Goal: Transaction & Acquisition: Purchase product/service

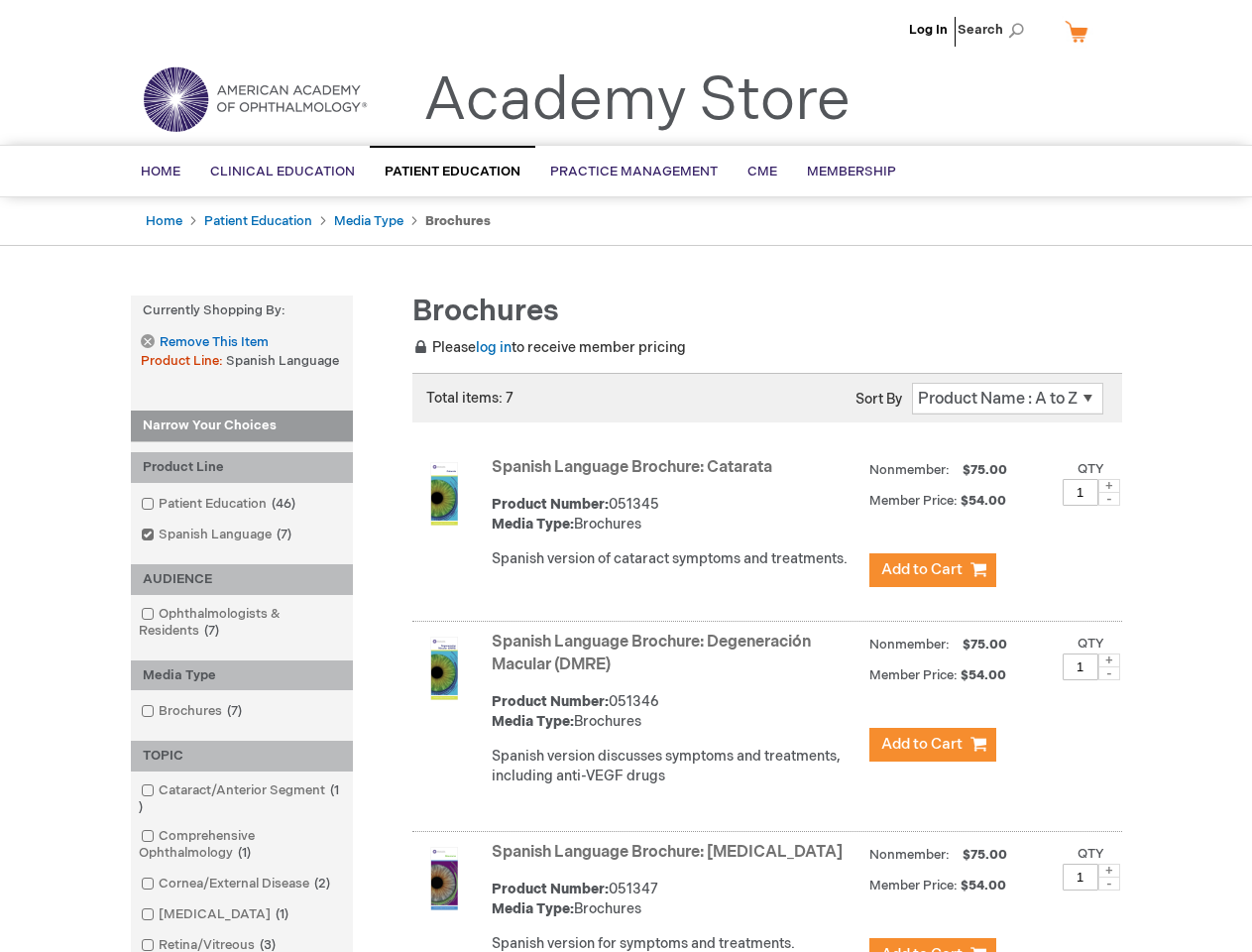
click at [997, 30] on span "Search" at bounding box center [995, 30] width 75 height 40
click at [242, 310] on strong "Currently Shopping by:" at bounding box center [242, 311] width 222 height 31
click at [242, 467] on div "Product Line" at bounding box center [242, 467] width 222 height 31
click at [242, 579] on div "AUDIENCE" at bounding box center [242, 579] width 222 height 31
click at [242, 675] on div "Media Type" at bounding box center [242, 675] width 222 height 31
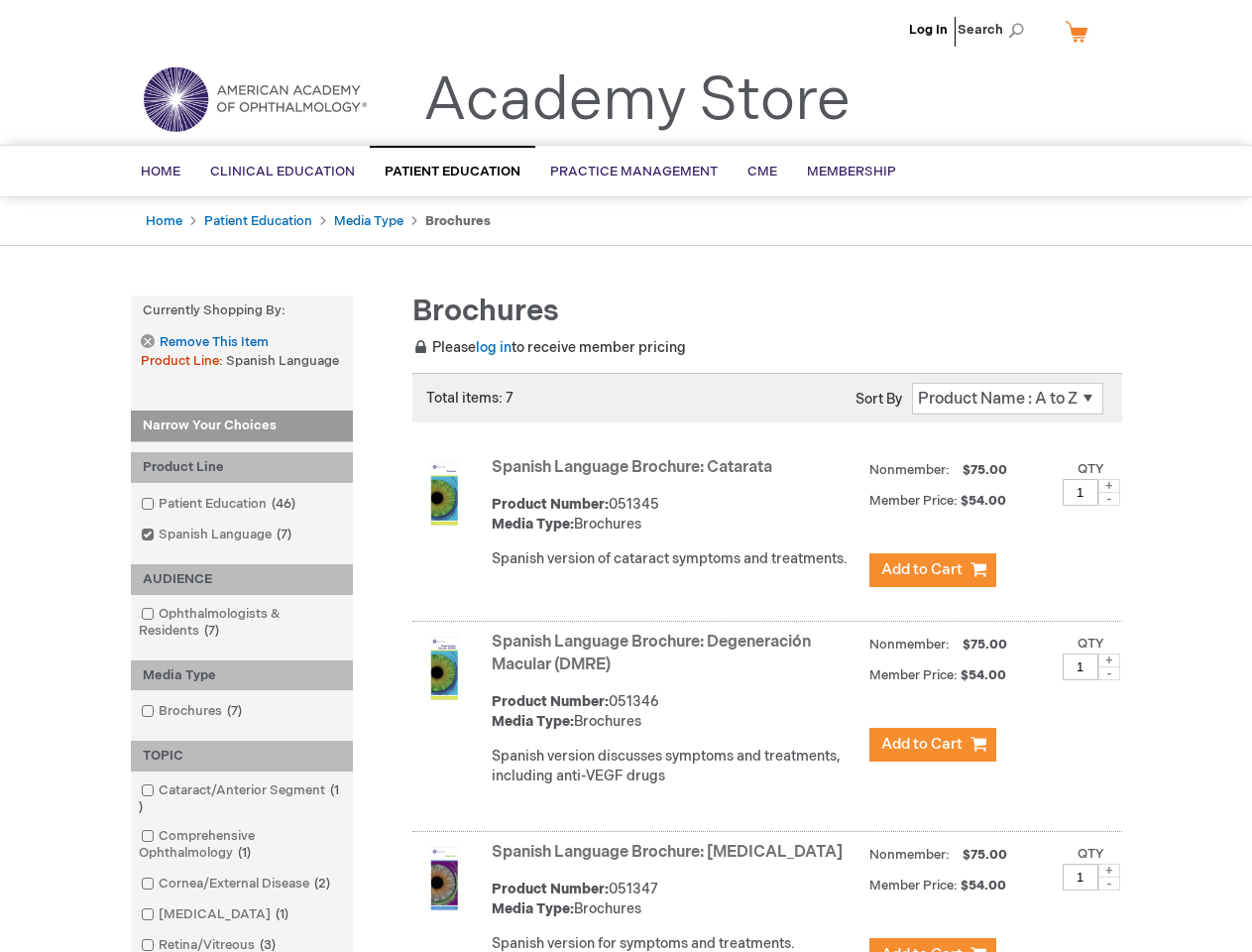
click at [242, 756] on div "TOPIC" at bounding box center [242, 756] width 222 height 31
click at [1110, 486] on span at bounding box center [1110, 486] width 22 height 14
click at [1110, 499] on span at bounding box center [1110, 499] width 22 height 14
type input "1"
click at [1110, 660] on span at bounding box center [1110, 660] width 22 height 14
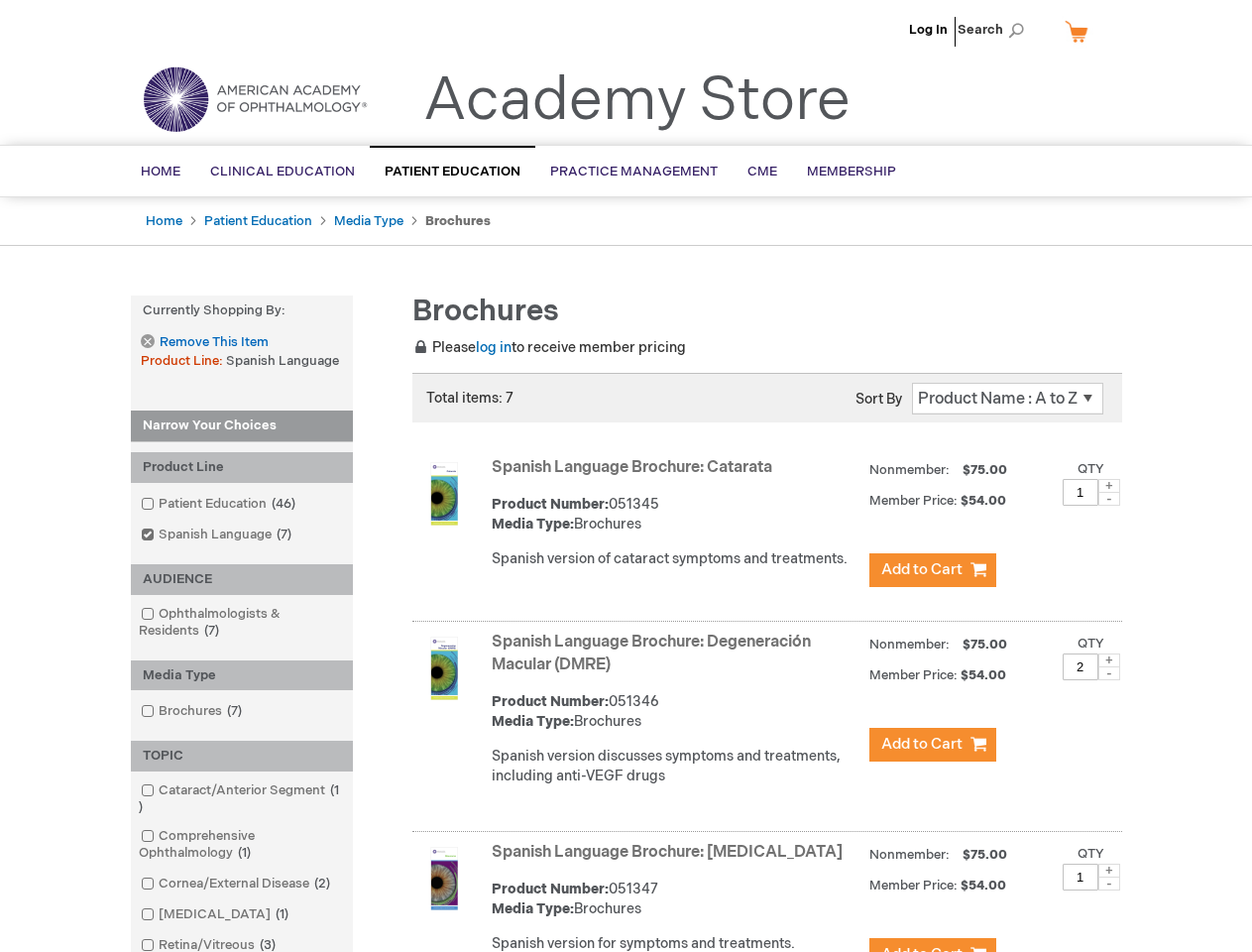
click at [1110, 673] on span at bounding box center [1110, 673] width 22 height 14
type input "1"
